Goal: Navigation & Orientation: Find specific page/section

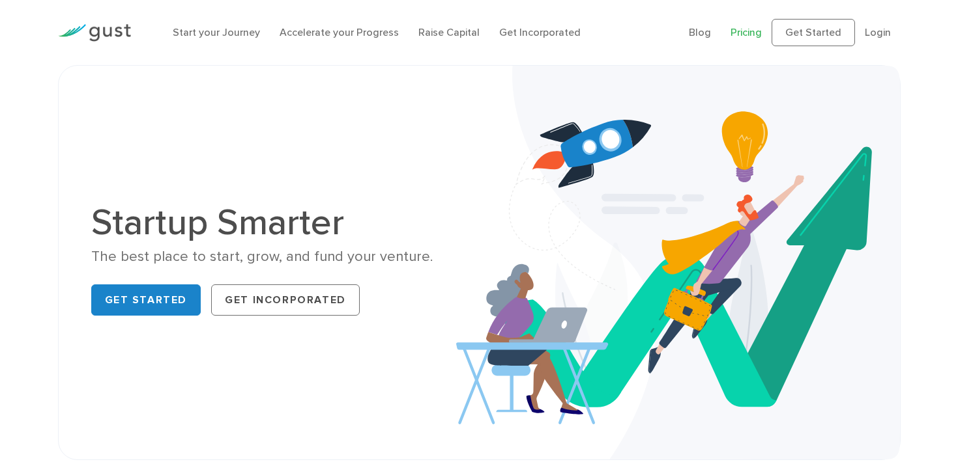
click at [747, 37] on link "Pricing" at bounding box center [745, 32] width 31 height 12
click at [798, 33] on link "Get Started" at bounding box center [812, 32] width 83 height 27
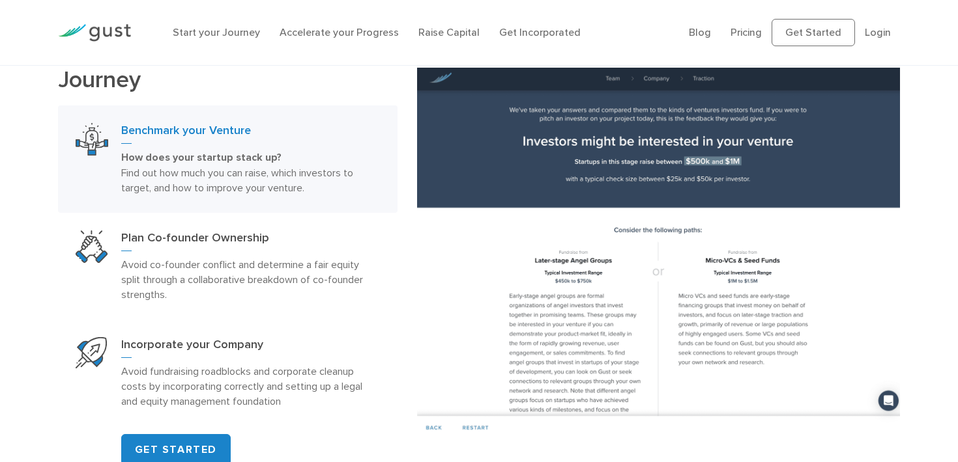
scroll to position [685, 0]
